Goal: Task Accomplishment & Management: Manage account settings

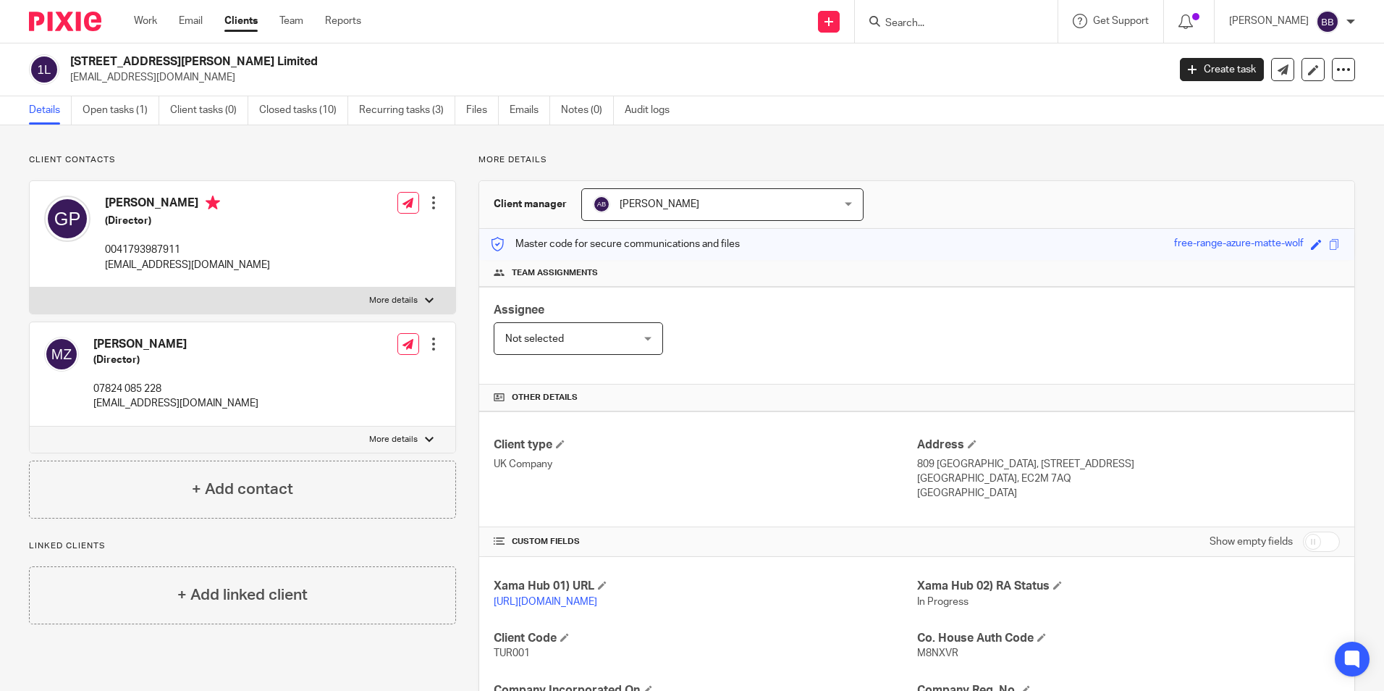
scroll to position [290, 0]
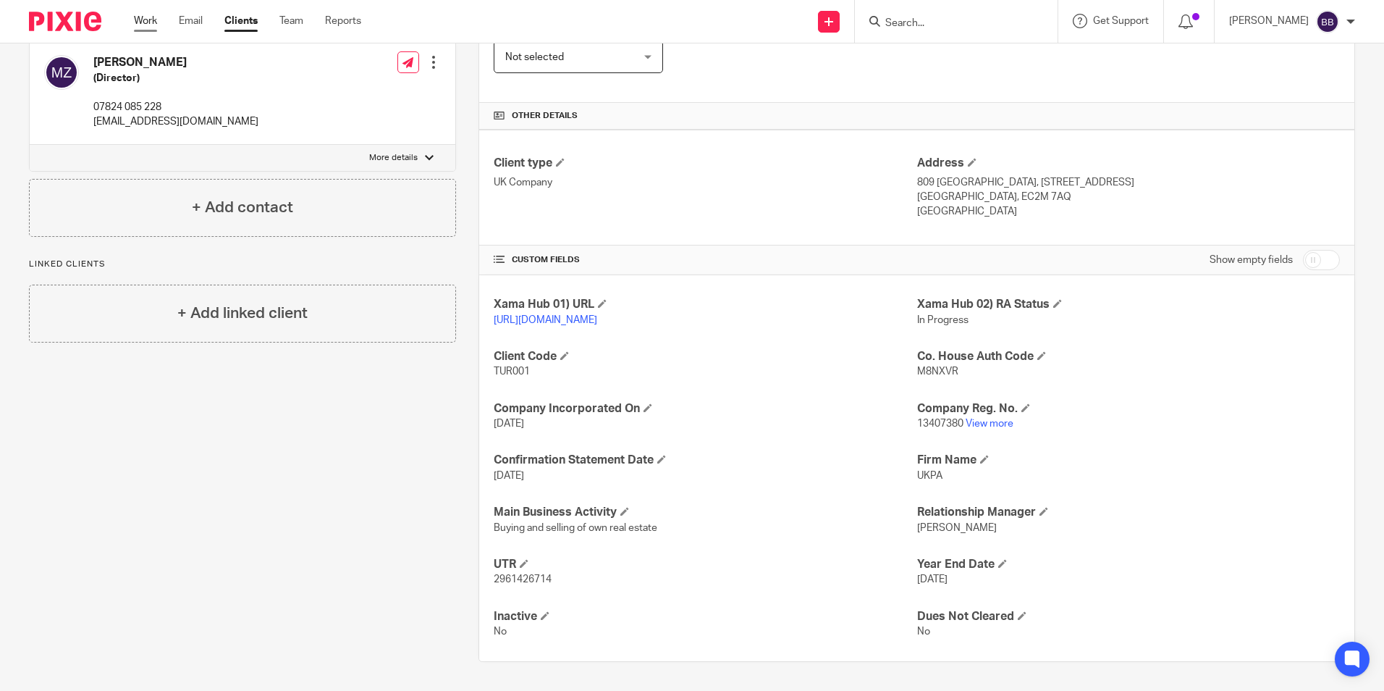
click at [144, 28] on link "Work" at bounding box center [145, 21] width 23 height 14
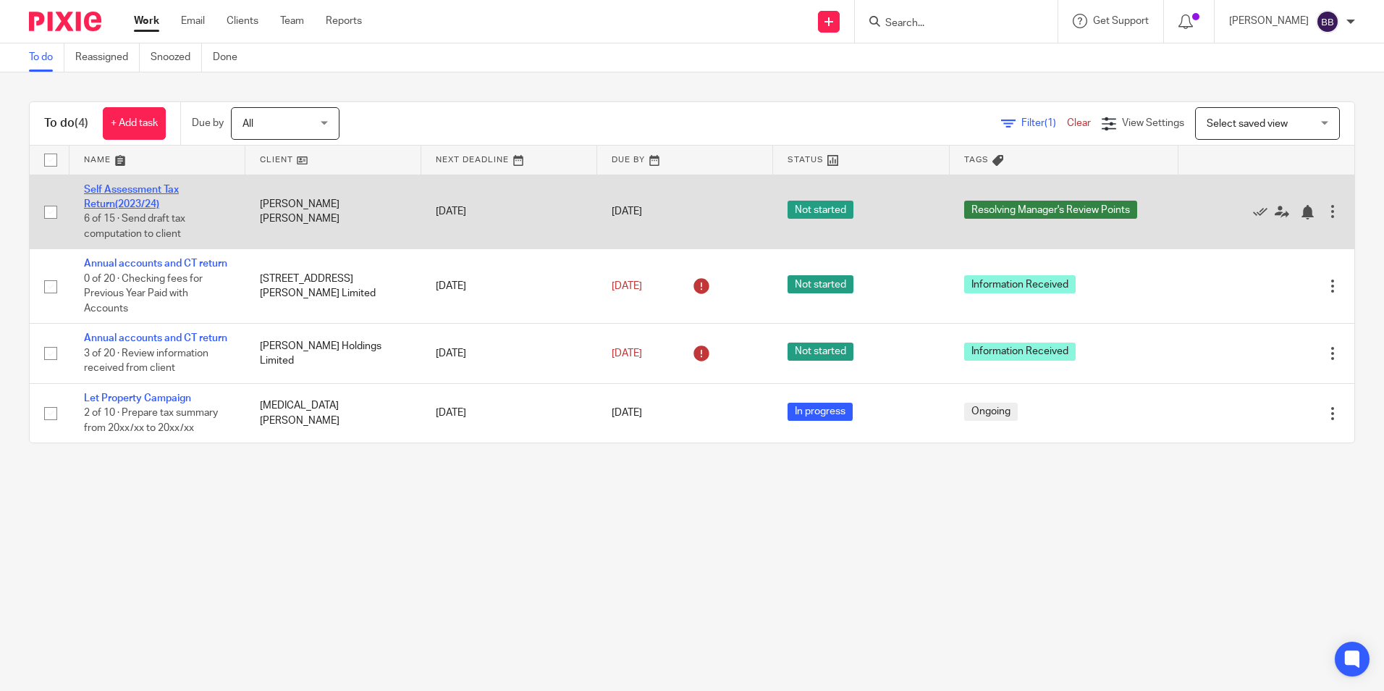
click at [114, 187] on link "Self Assessment Tax Return(2023/24)" at bounding box center [131, 197] width 95 height 25
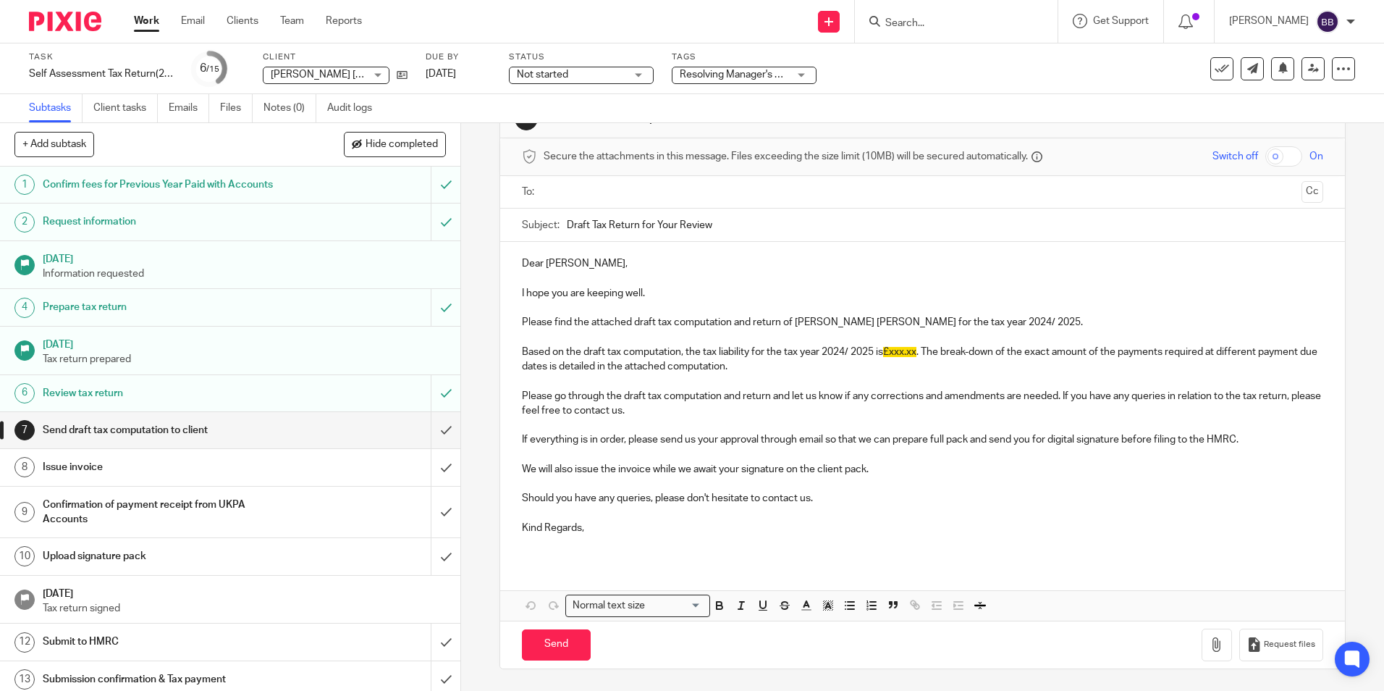
click at [325, 399] on div "Review tax return" at bounding box center [230, 393] width 374 height 22
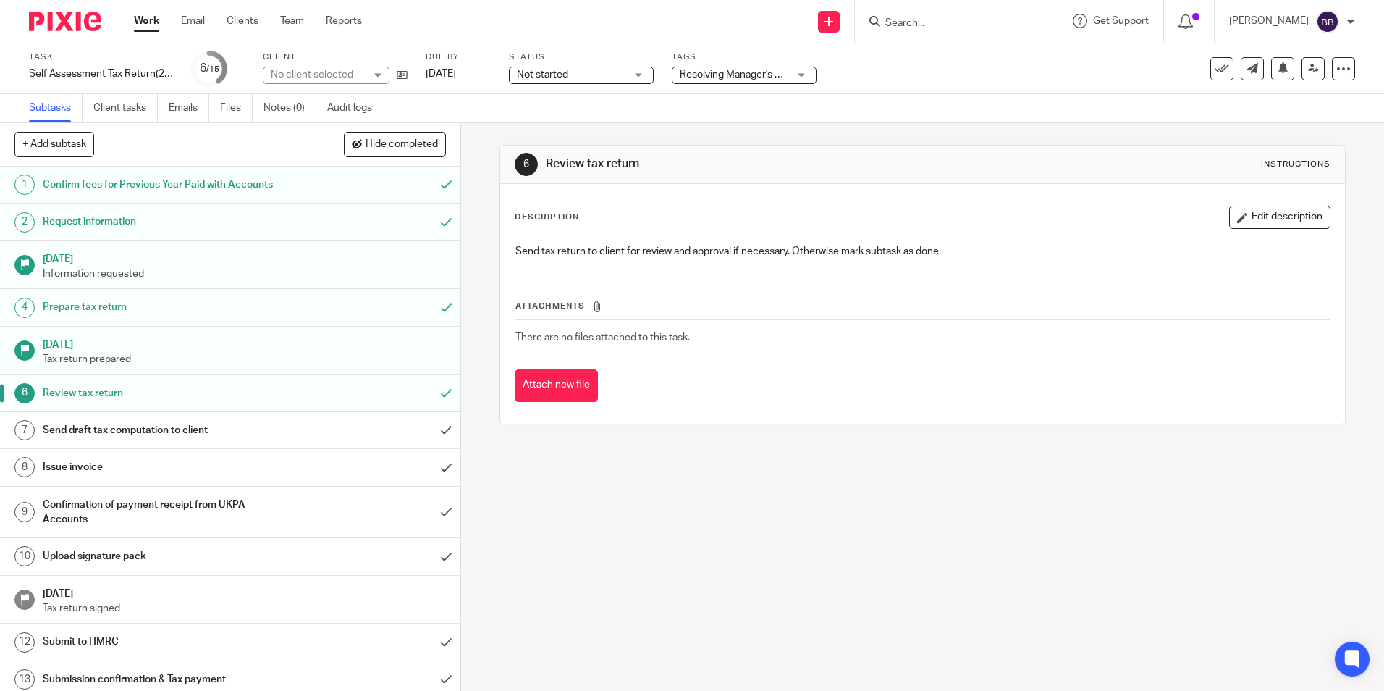
click at [128, 432] on h1 "Send draft tax computation to client" at bounding box center [167, 430] width 249 height 22
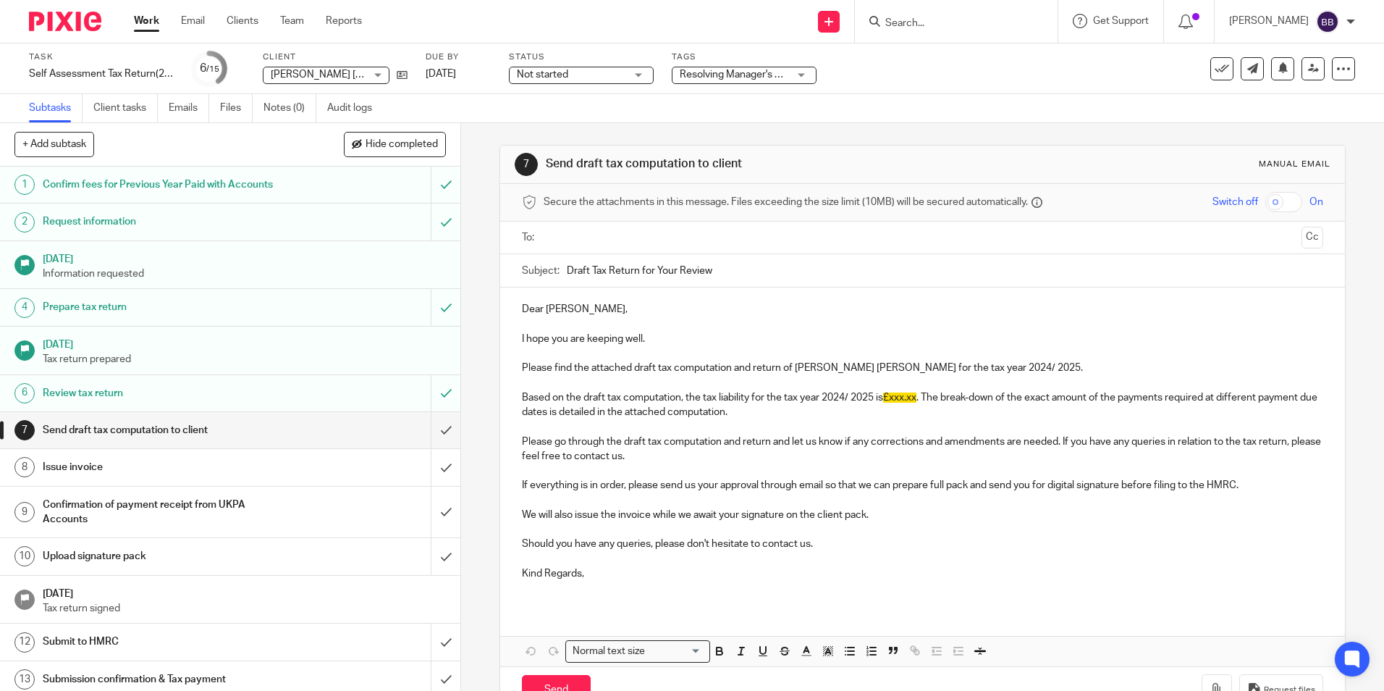
click at [610, 70] on span "Not started" at bounding box center [571, 74] width 109 height 15
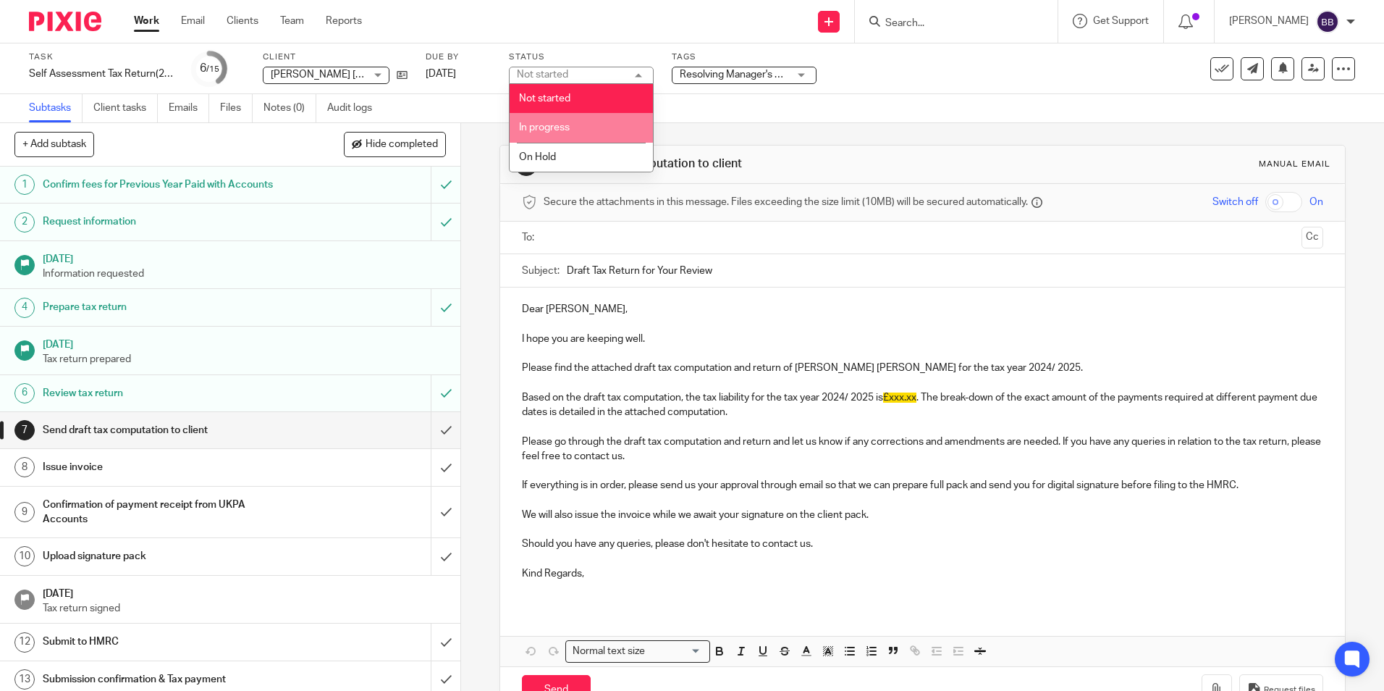
click at [573, 122] on li "In progress" at bounding box center [581, 128] width 143 height 30
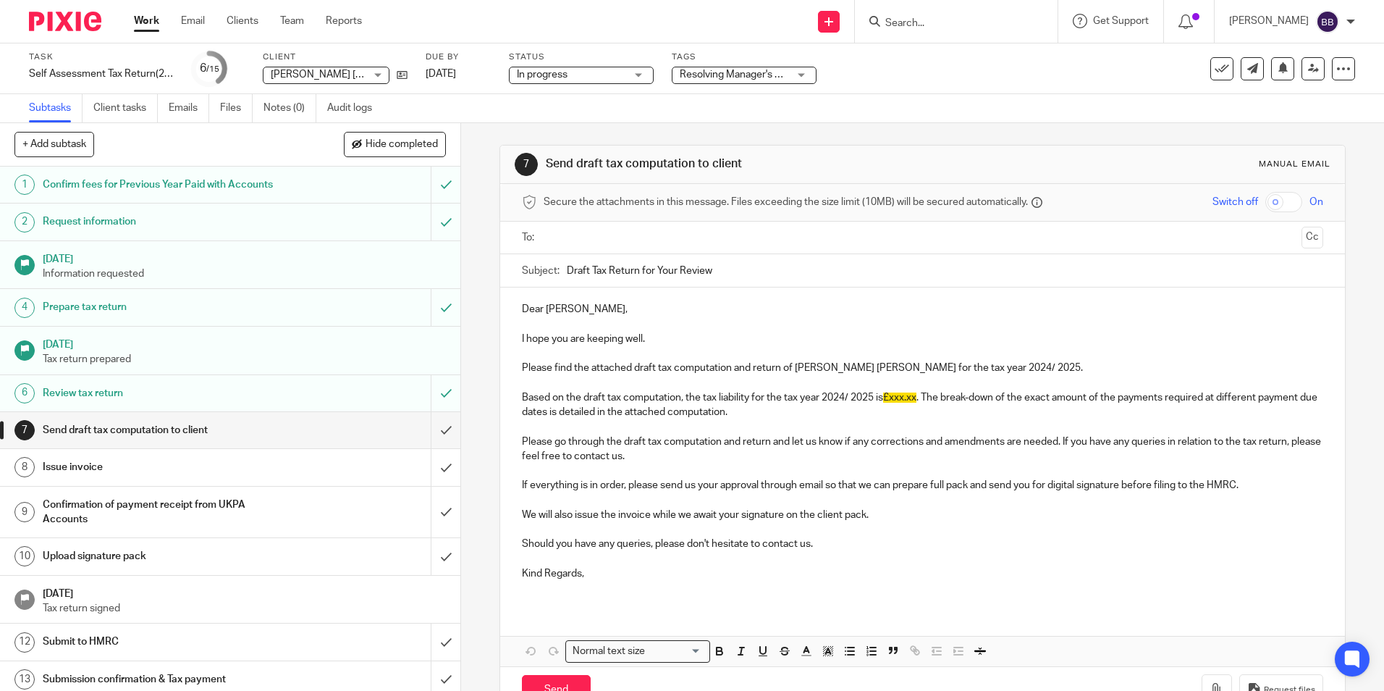
click at [870, 79] on div "Task Self Assessment Tax Return(2023/24) Save Self Assessment Tax Return(2023/2…" at bounding box center [582, 68] width 1106 height 35
click at [739, 76] on span "Resolving Manager's Review Points" at bounding box center [759, 75] width 159 height 10
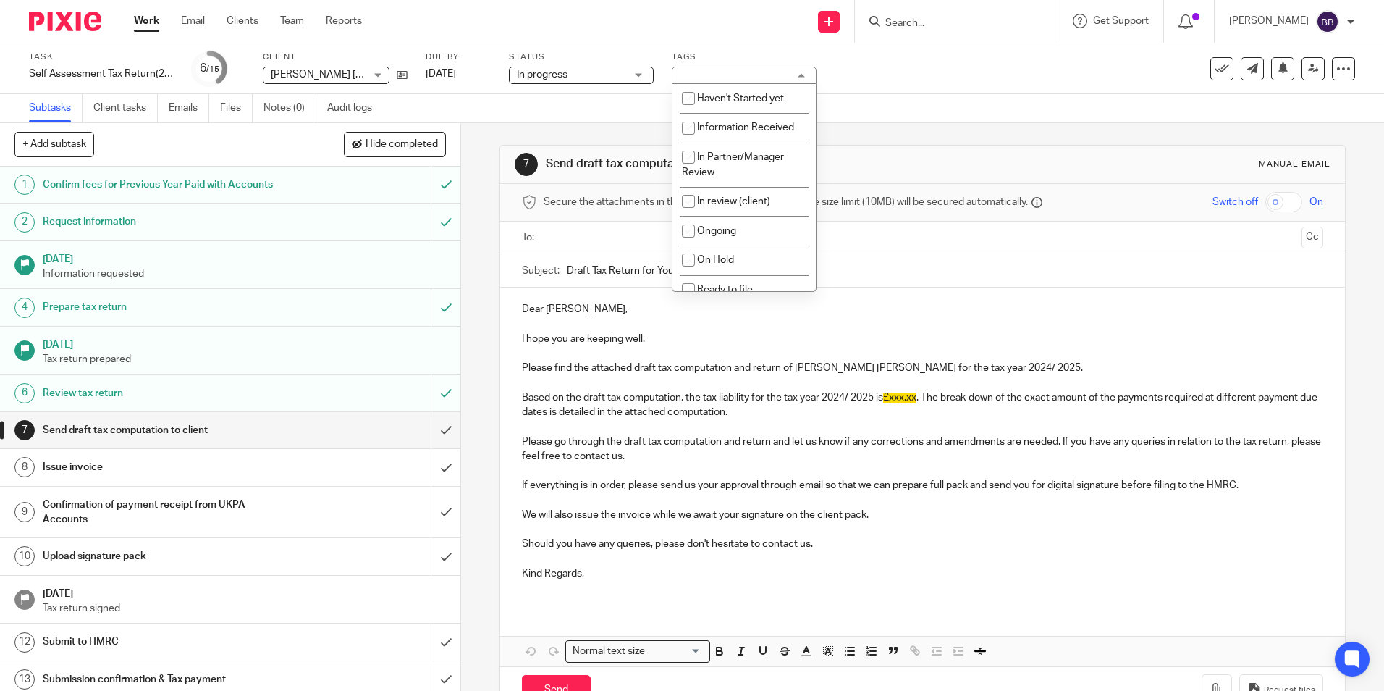
click at [951, 96] on div "Subtasks Client tasks Emails Files Notes (0) Audit logs" at bounding box center [692, 108] width 1384 height 29
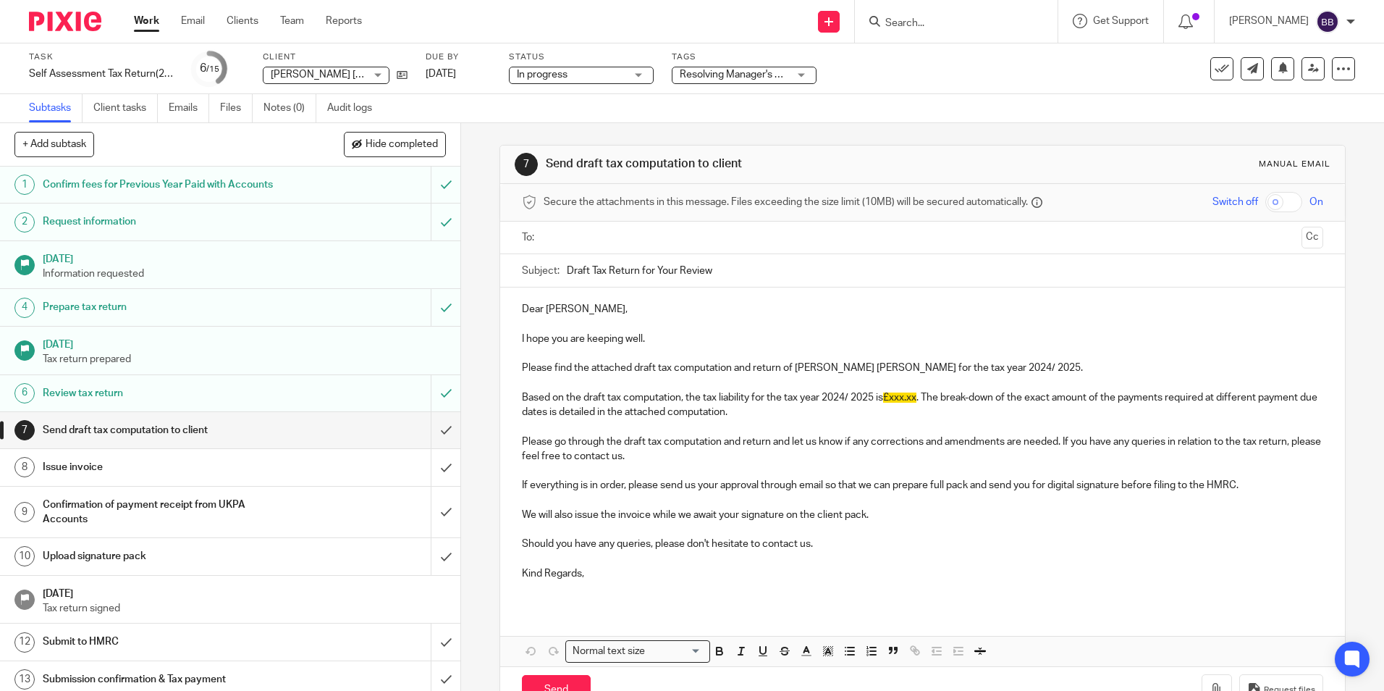
click at [799, 74] on div "Resolving Manager's Review Points" at bounding box center [744, 75] width 145 height 17
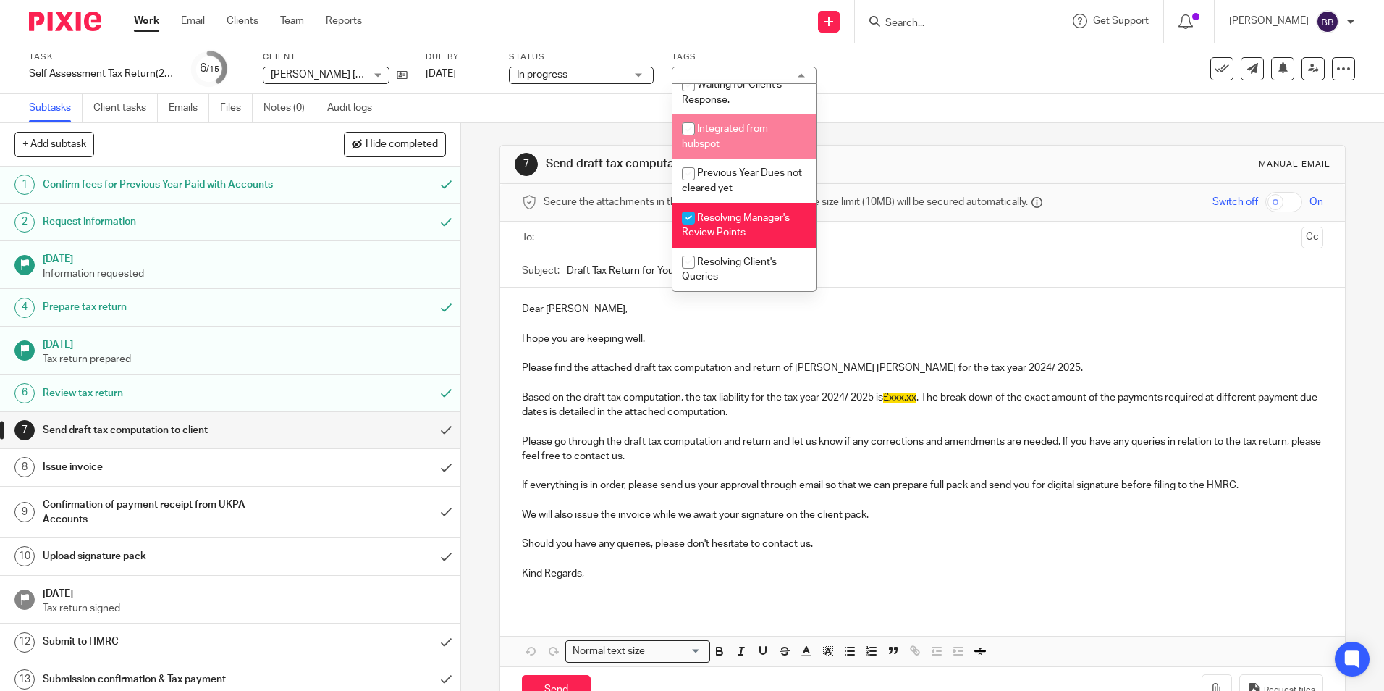
scroll to position [323, 0]
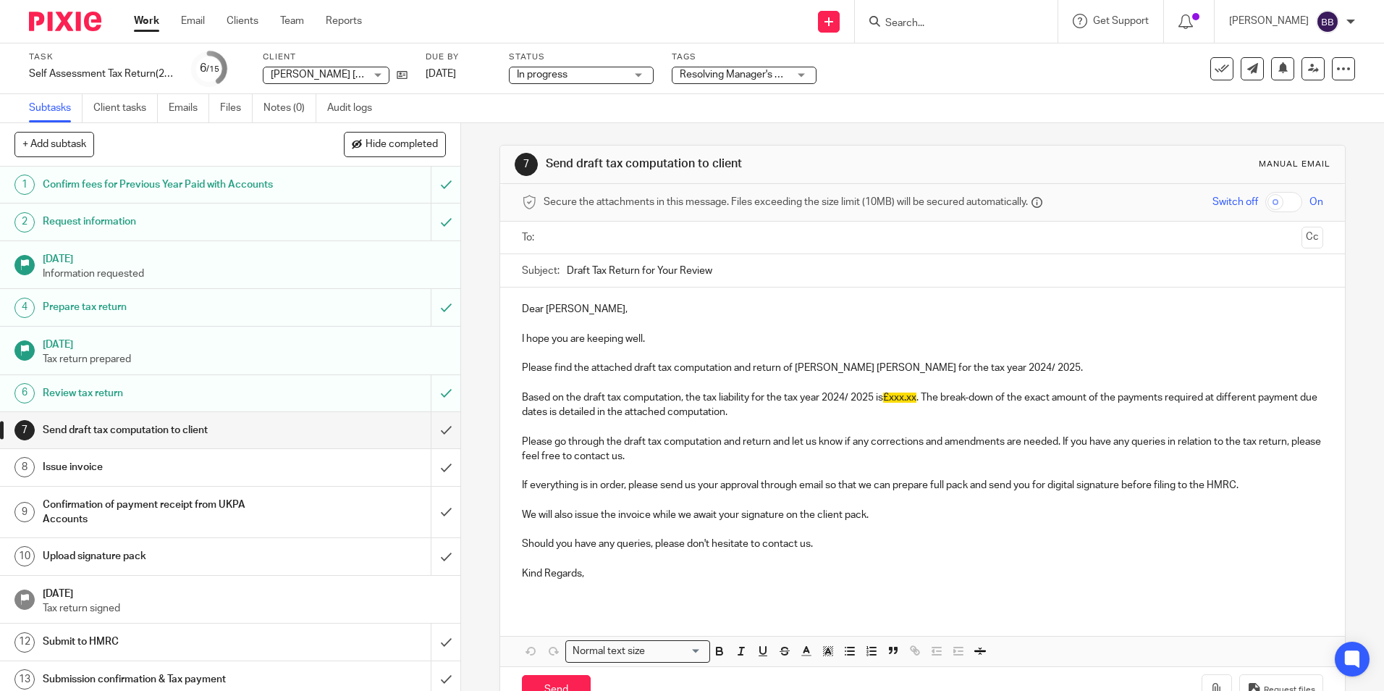
click at [884, 94] on div "Subtasks Client tasks Emails Files Notes (0) Audit logs" at bounding box center [692, 108] width 1384 height 29
drag, startPoint x: 148, startPoint y: 22, endPoint x: 152, endPoint y: 30, distance: 9.7
click at [148, 22] on link "Work" at bounding box center [146, 21] width 25 height 14
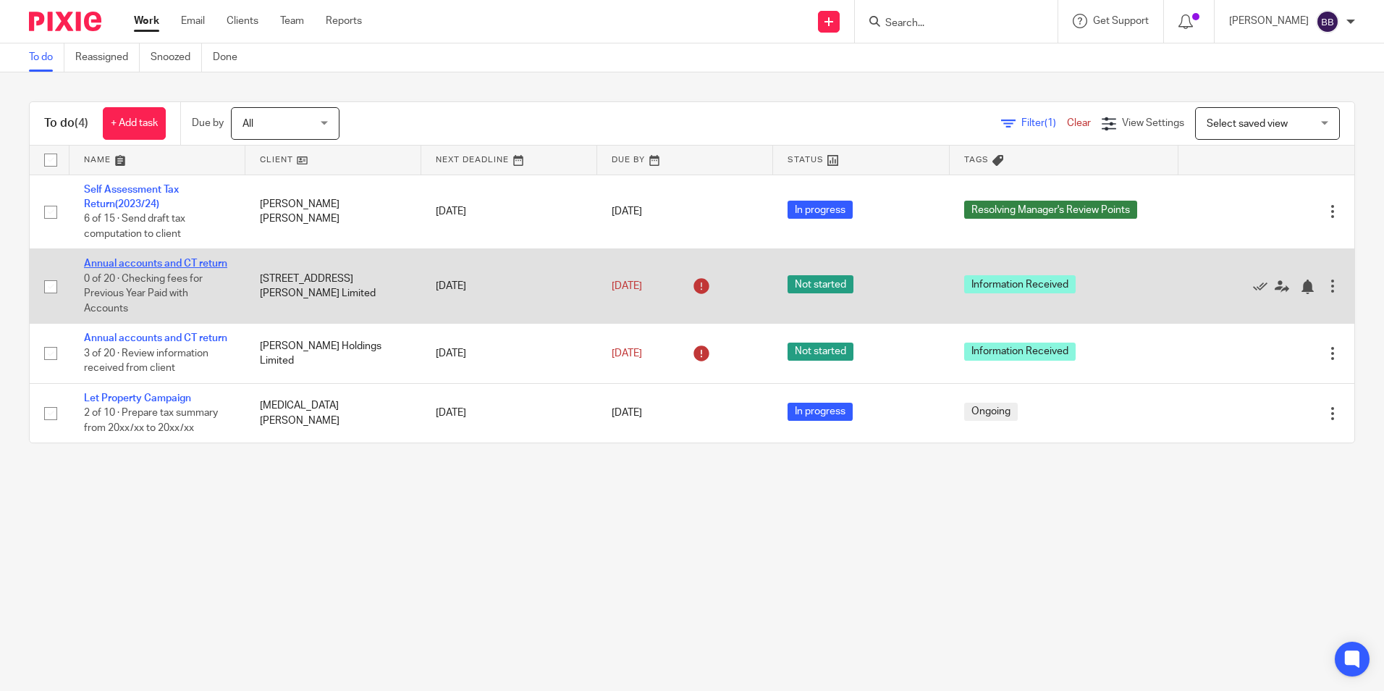
click at [152, 264] on link "Annual accounts and CT return" at bounding box center [155, 263] width 143 height 10
